Goal: Information Seeking & Learning: Learn about a topic

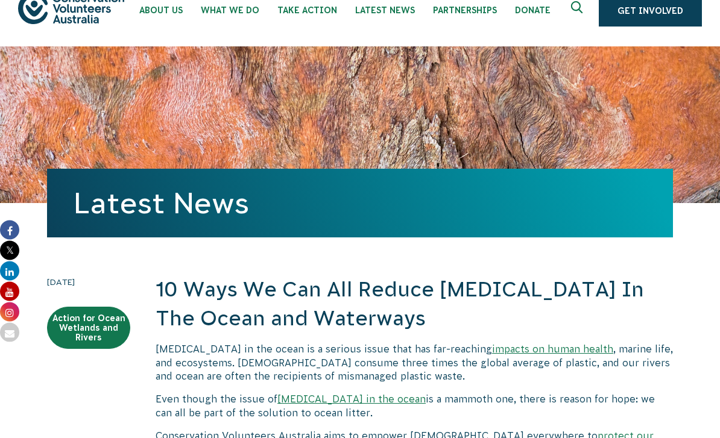
scroll to position [25, 0]
click at [86, 237] on div "Latest News" at bounding box center [360, 203] width 626 height 69
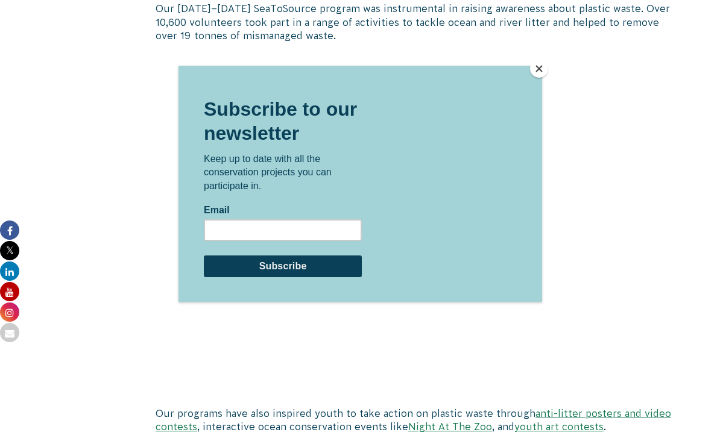
scroll to position [6200, 0]
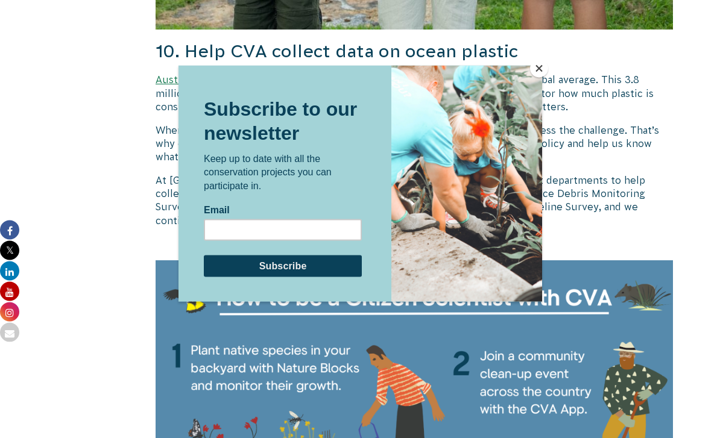
click at [97, 265] on div at bounding box center [360, 219] width 720 height 438
click at [539, 74] on button "Close" at bounding box center [539, 69] width 18 height 18
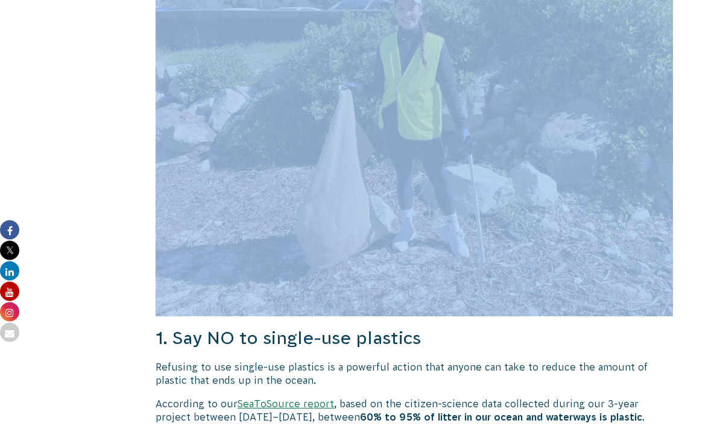
scroll to position [616, 0]
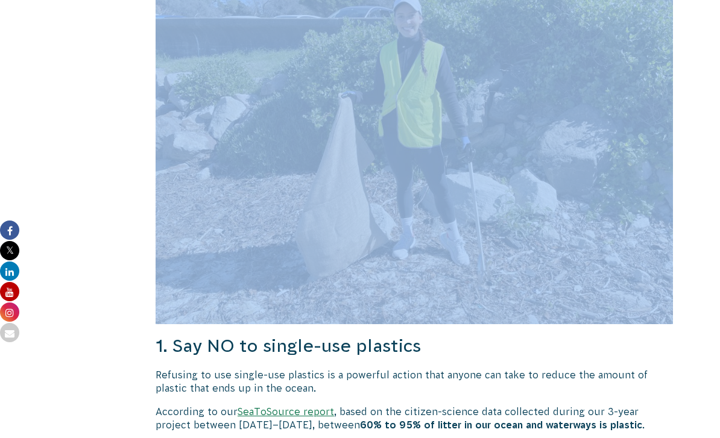
click at [605, 425] on p "According to our SeaToSource report , based on the citizen-science data collect…" at bounding box center [414, 418] width 517 height 27
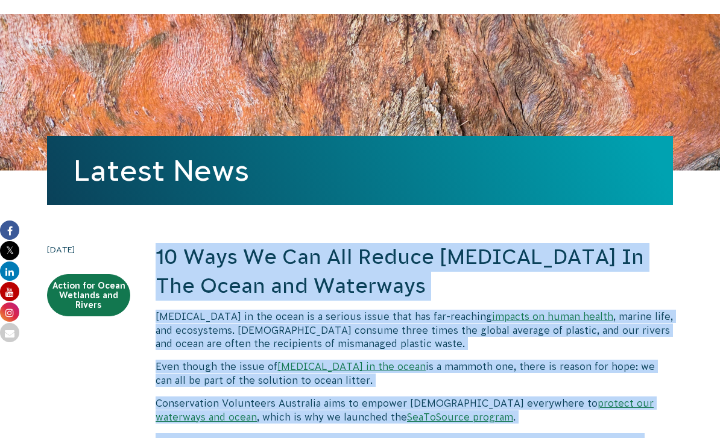
scroll to position [56, 0]
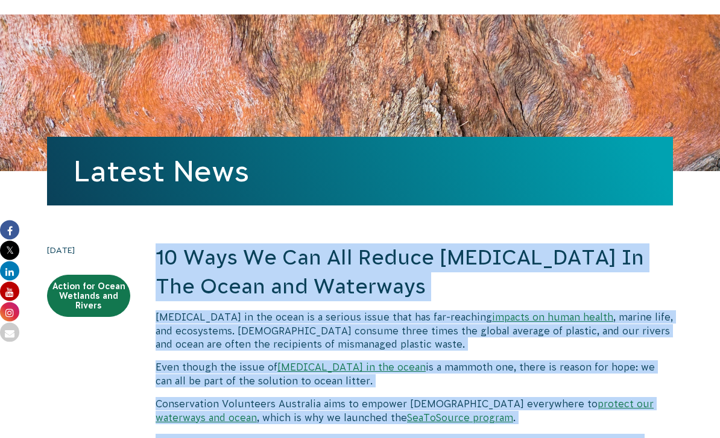
click at [467, 293] on h2 "10 Ways We Can All Reduce [MEDICAL_DATA] In The Ocean and Waterways" at bounding box center [414, 272] width 517 height 57
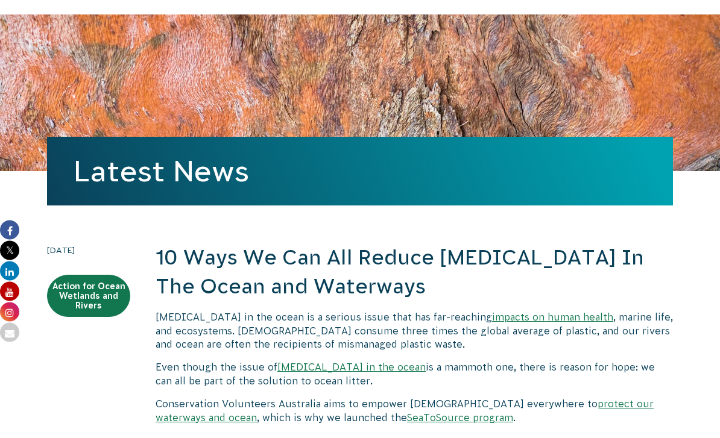
click at [476, 291] on h2 "10 Ways We Can All Reduce [MEDICAL_DATA] In The Ocean and Waterways" at bounding box center [414, 272] width 517 height 57
click at [422, 297] on h2 "10 Ways We Can All Reduce [MEDICAL_DATA] In The Ocean and Waterways" at bounding box center [414, 272] width 517 height 57
copy h2 "10 Ways We Can All Reduce [MEDICAL_DATA] In The Ocean and Waterways"
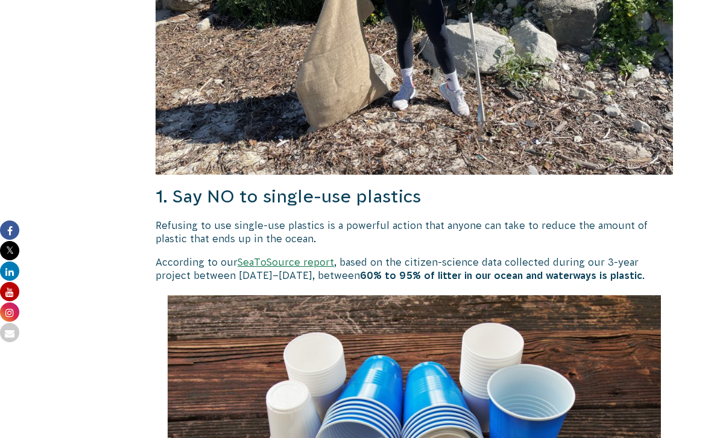
scroll to position [765, 0]
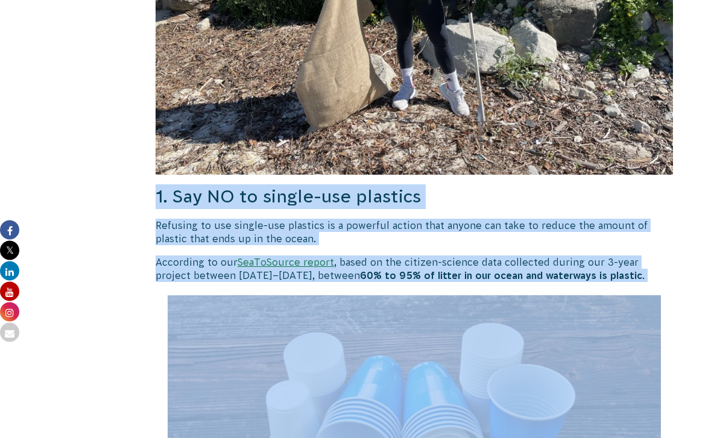
copy div "1. Say NO to single-use plastics Refusing to use single-use plastics is a power…"
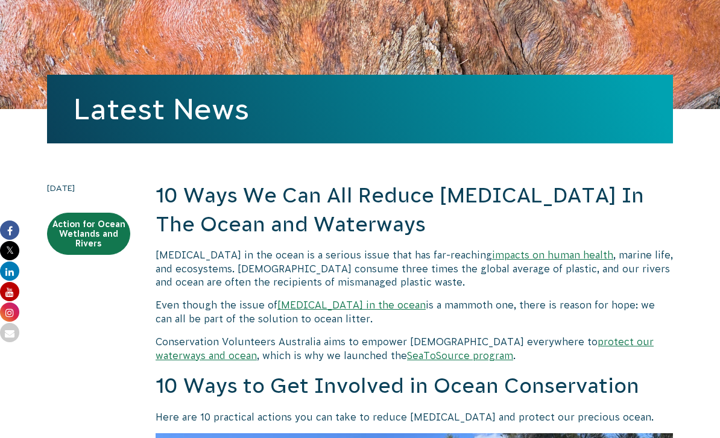
scroll to position [0, 0]
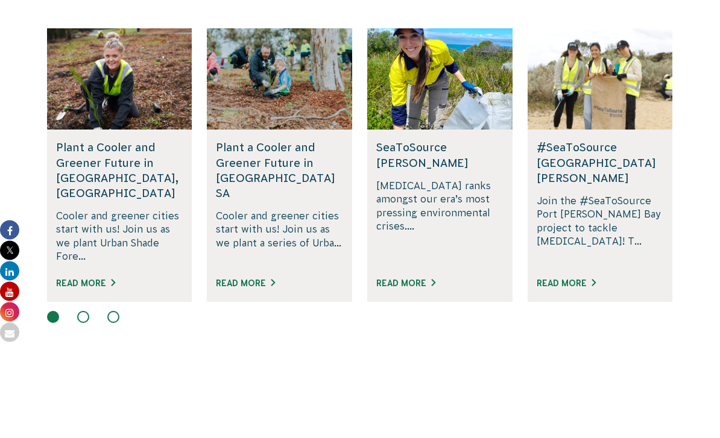
scroll to position [794, 0]
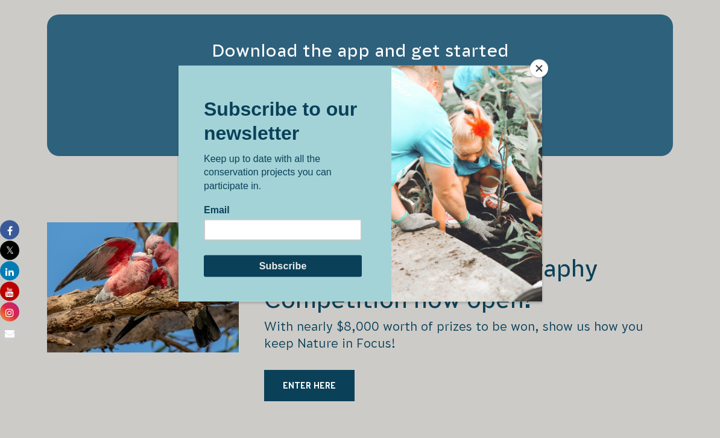
click at [537, 78] on button "Close" at bounding box center [539, 69] width 18 height 18
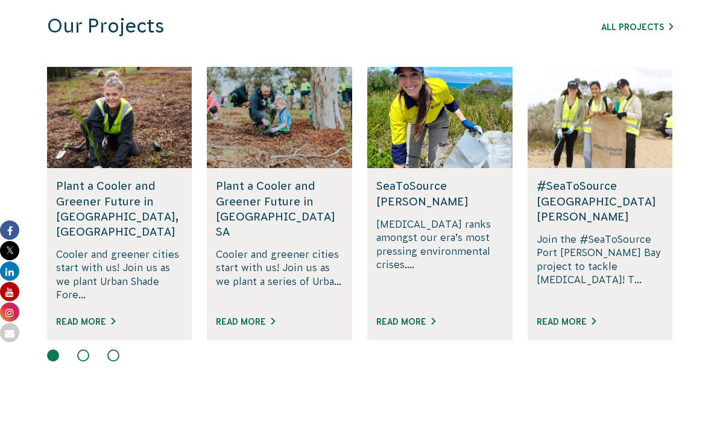
scroll to position [759, 0]
